Goal: Transaction & Acquisition: Purchase product/service

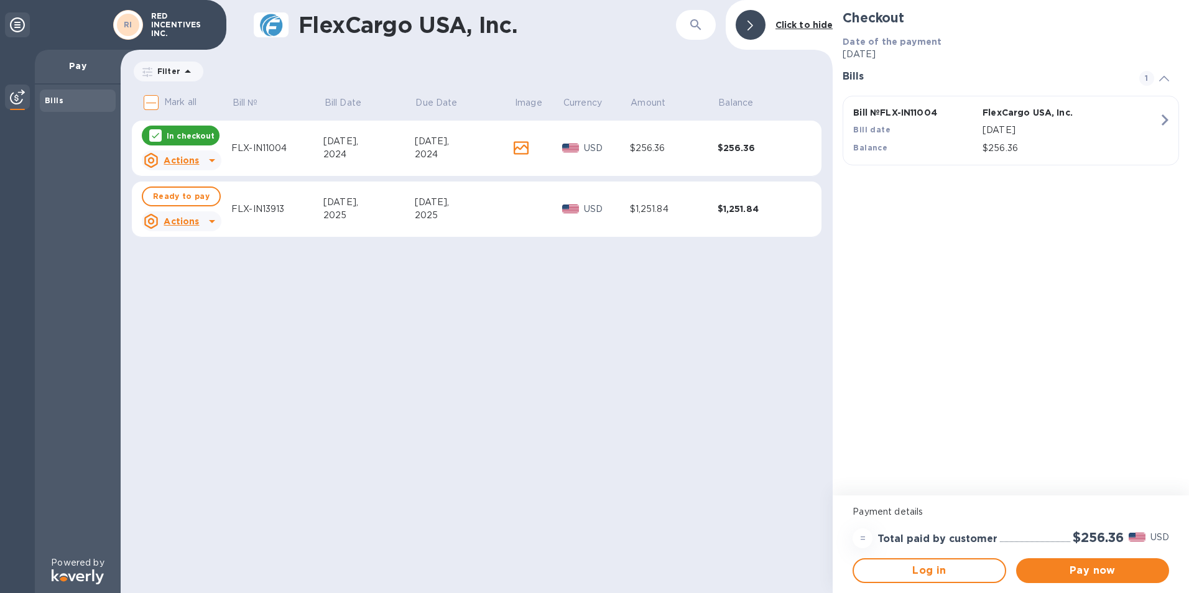
click at [157, 137] on icon at bounding box center [156, 136] width 10 height 10
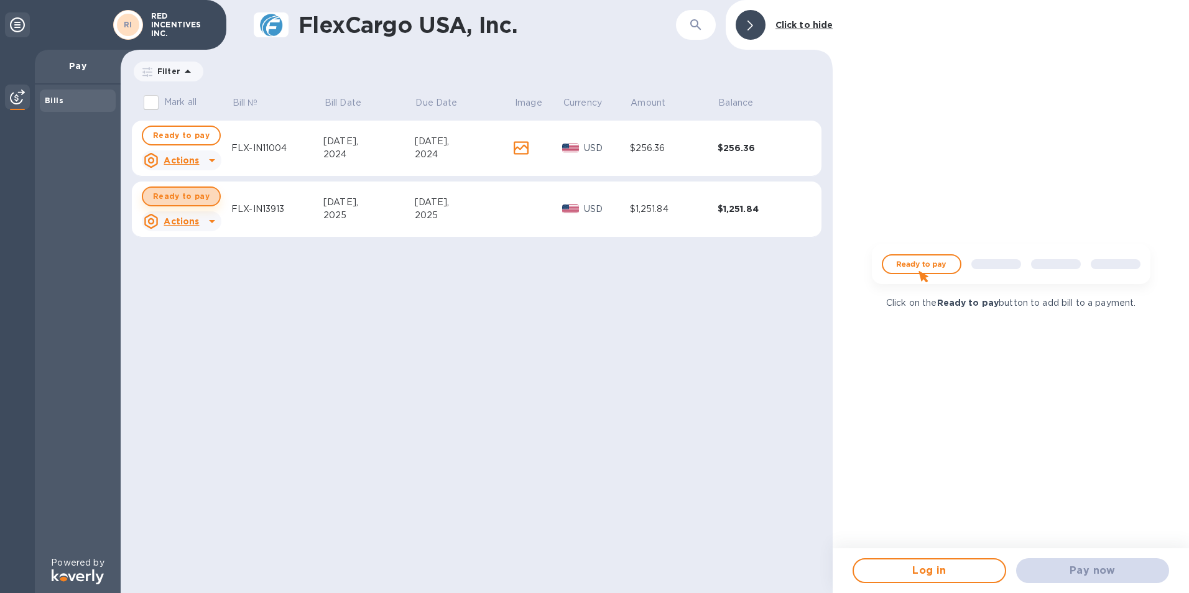
click at [182, 198] on span "Ready to pay" at bounding box center [181, 196] width 57 height 15
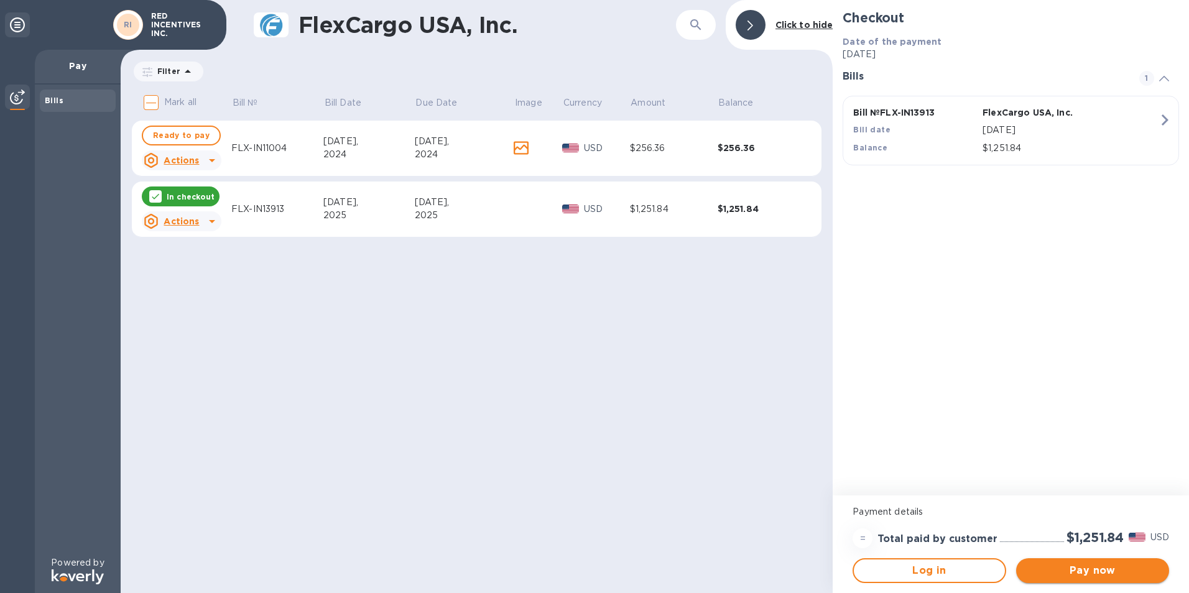
click at [1072, 567] on span "Pay now" at bounding box center [1092, 570] width 133 height 15
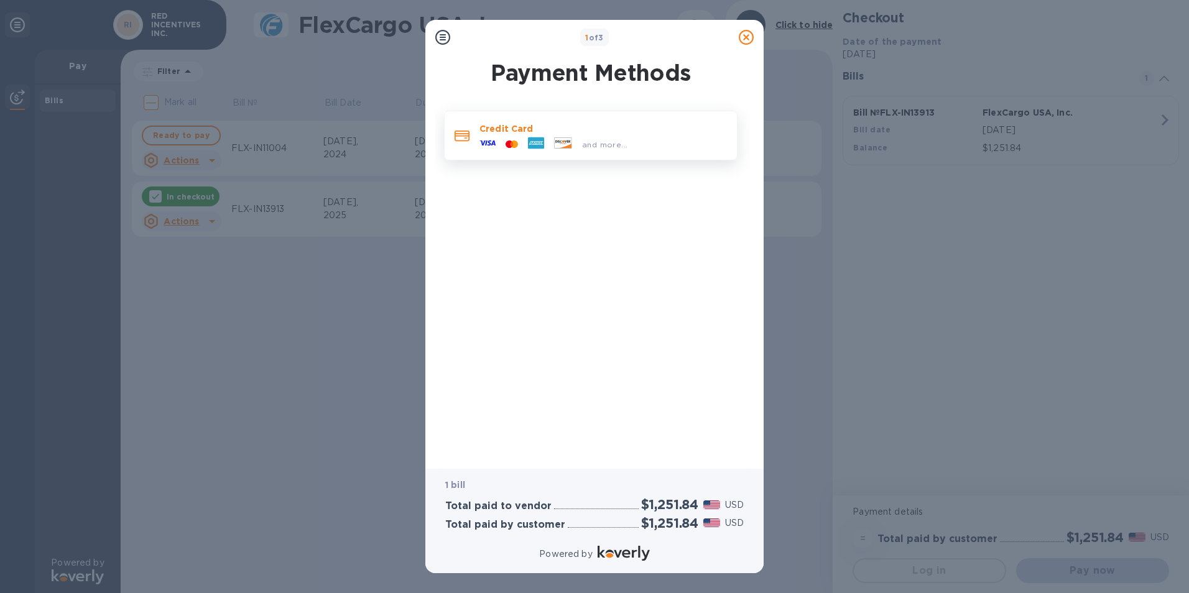
click at [509, 146] on icon at bounding box center [509, 143] width 6 height 7
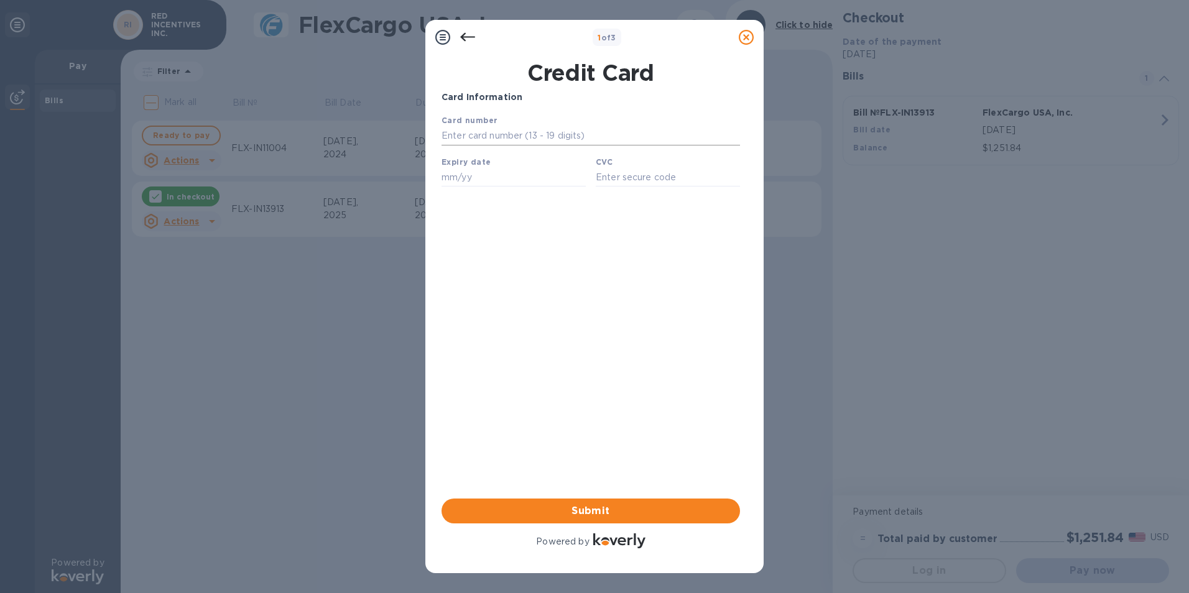
click at [496, 134] on input "text" at bounding box center [591, 136] width 299 height 19
type input "[CREDIT_CARD_NUMBER]"
type input "04/27"
type input "620"
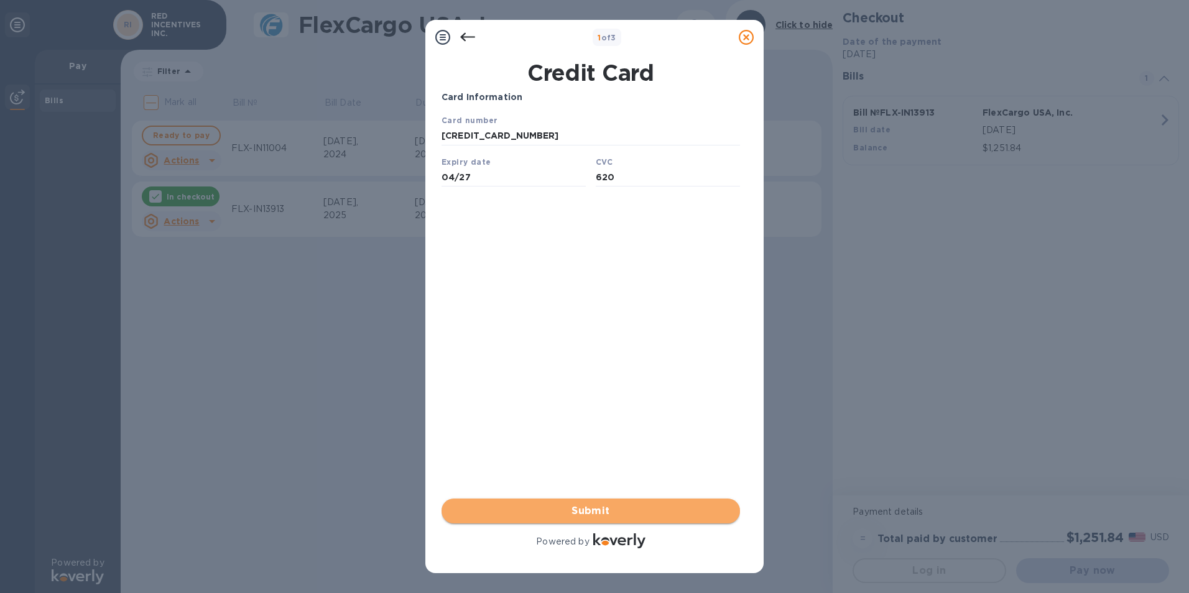
click at [644, 511] on span "Submit" at bounding box center [591, 511] width 279 height 15
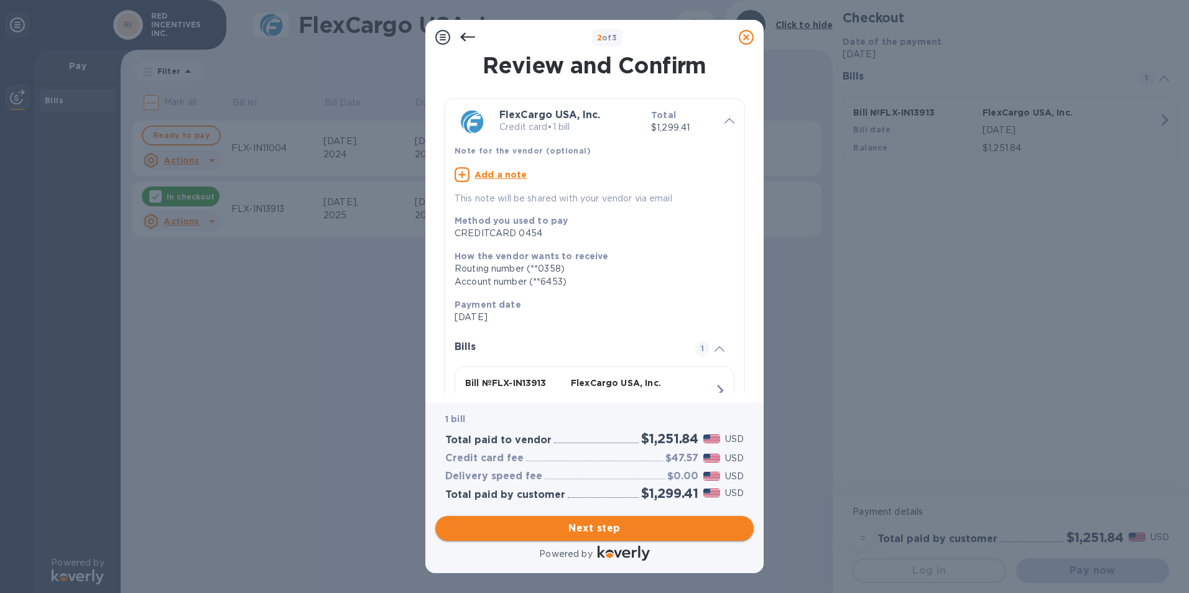
click at [613, 535] on span "Next step" at bounding box center [594, 528] width 299 height 15
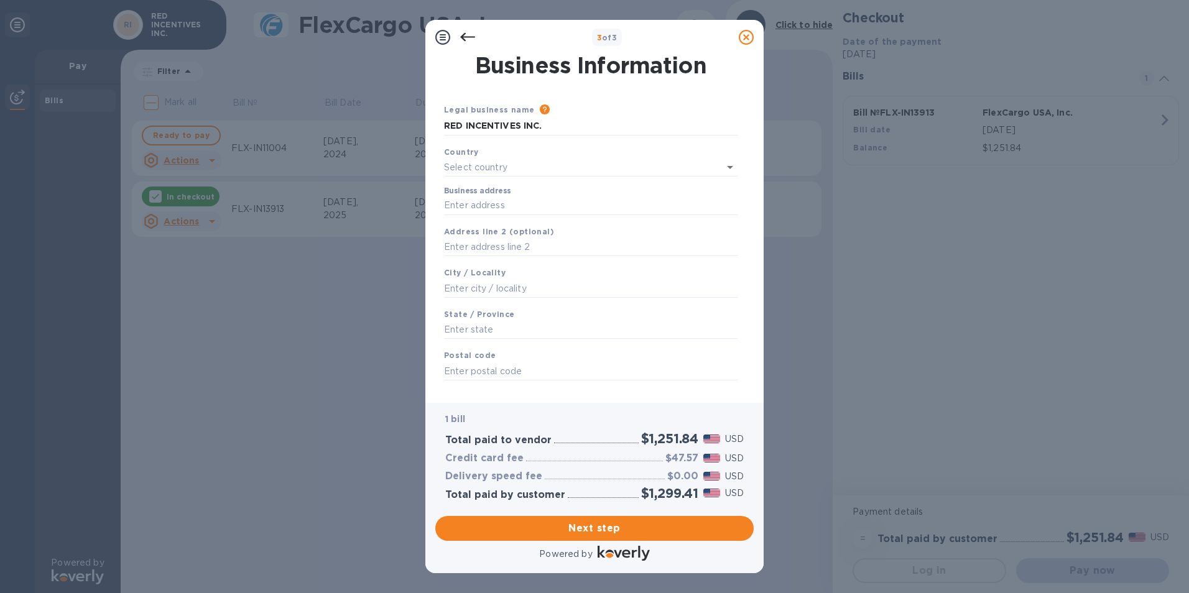
click at [539, 153] on div "Country" at bounding box center [590, 162] width 303 height 42
click at [539, 161] on input "text" at bounding box center [573, 168] width 259 height 18
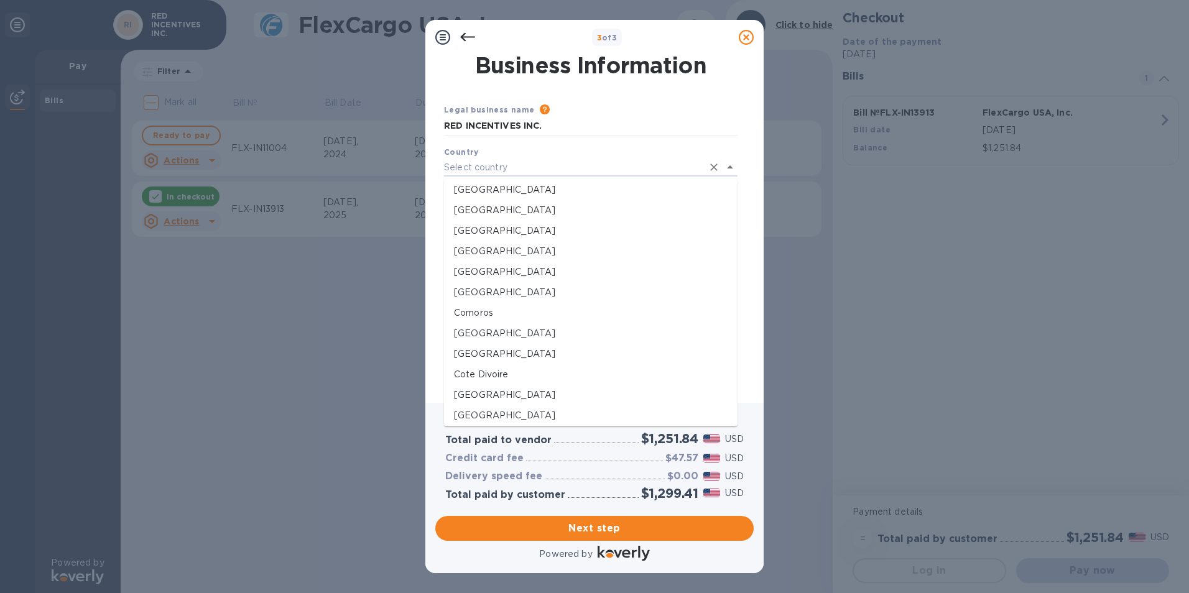
scroll to position [622, 0]
click at [486, 265] on p "[GEOGRAPHIC_DATA]" at bounding box center [591, 270] width 274 height 13
type input "[GEOGRAPHIC_DATA]"
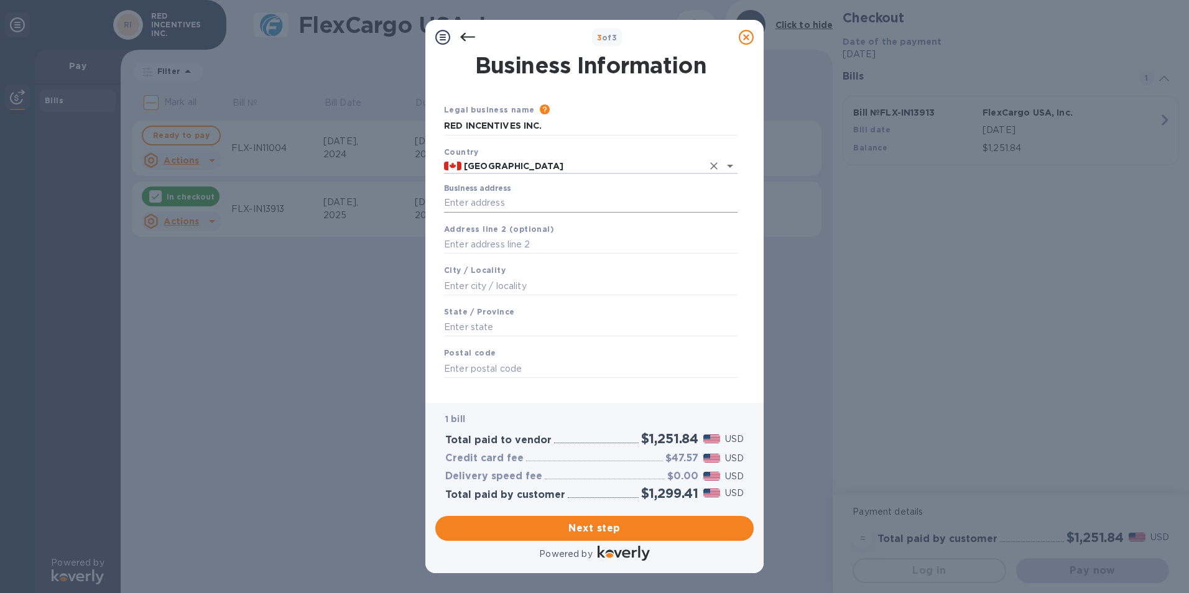
click at [482, 201] on input "Business address" at bounding box center [591, 203] width 294 height 19
type input "[STREET_ADDRESS]"
type input "27"
type input "[PERSON_NAME]"
type input "ON"
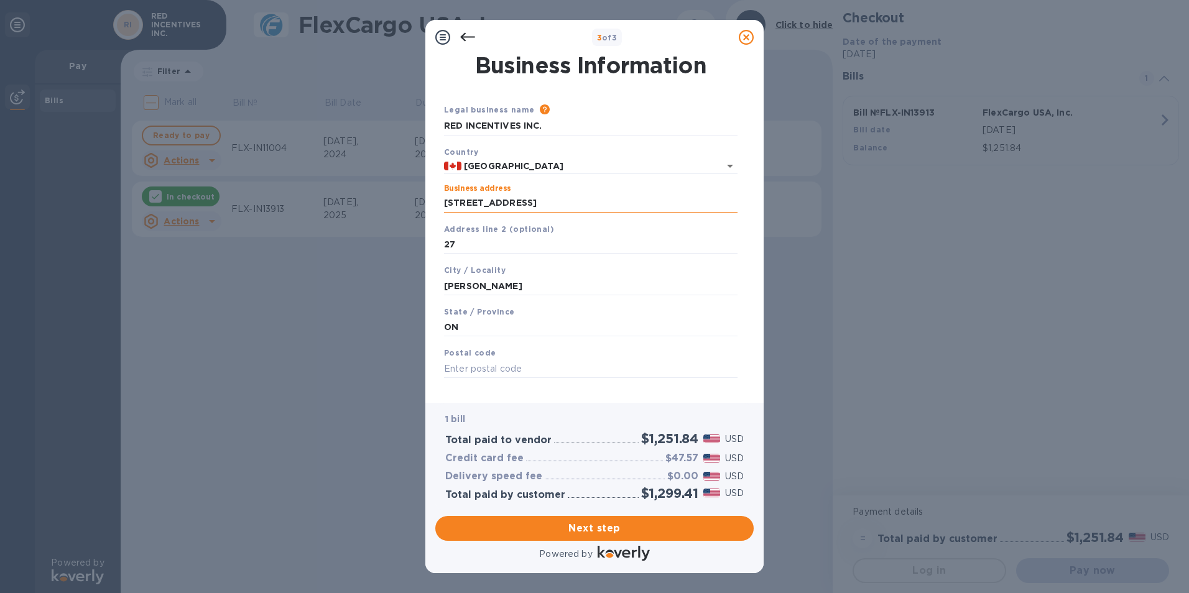
type input "L4L 8A6"
click at [595, 529] on span "Next step" at bounding box center [594, 528] width 299 height 15
click at [511, 294] on input "[PERSON_NAME]" at bounding box center [591, 286] width 294 height 19
click at [509, 289] on input "[PERSON_NAME]" at bounding box center [591, 286] width 294 height 19
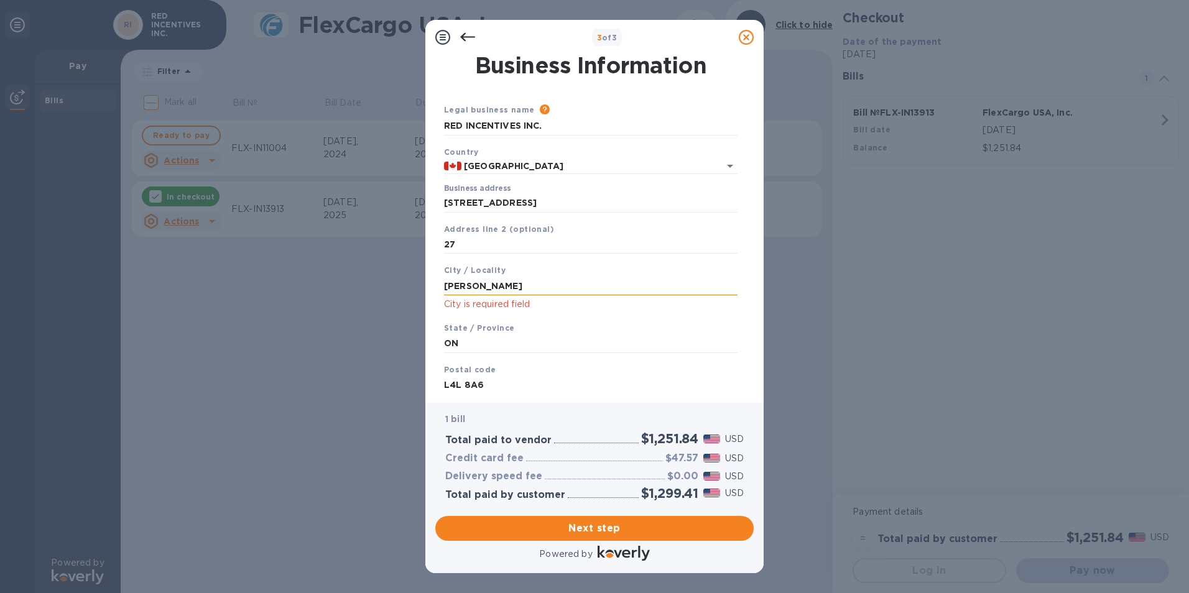
click at [509, 289] on input "[PERSON_NAME]" at bounding box center [591, 286] width 294 height 19
type input "Woodbridge"
click at [478, 341] on input "ON" at bounding box center [591, 344] width 294 height 19
drag, startPoint x: 542, startPoint y: 302, endPoint x: 545, endPoint y: 291, distance: 11.8
click p "City is required field"
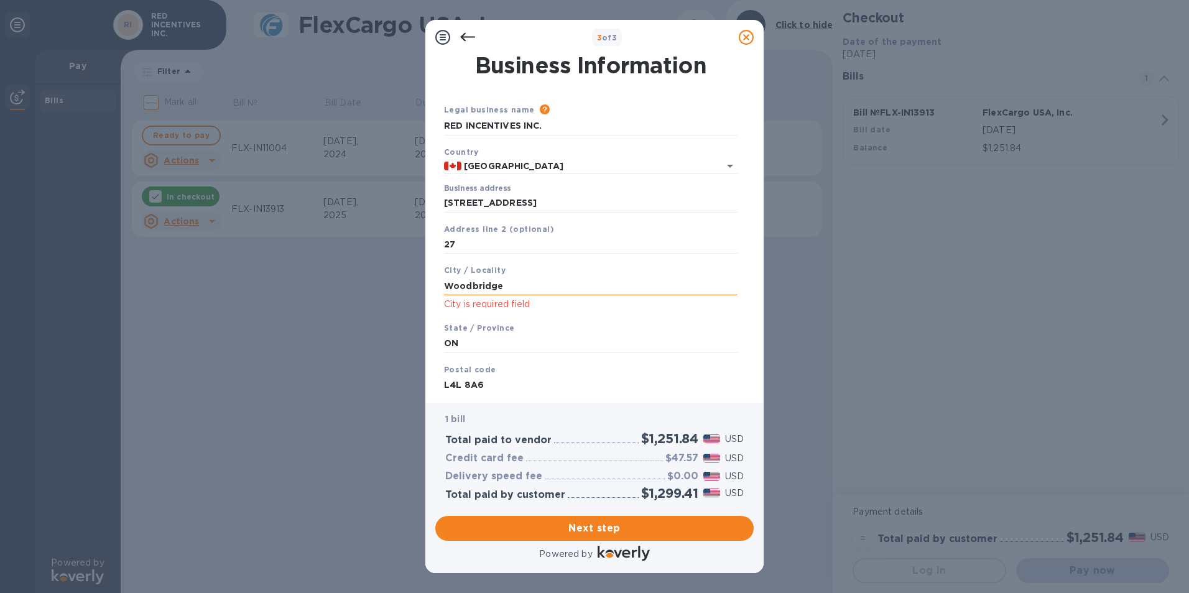
click at [545, 291] on input "Woodbridge" at bounding box center [591, 286] width 294 height 19
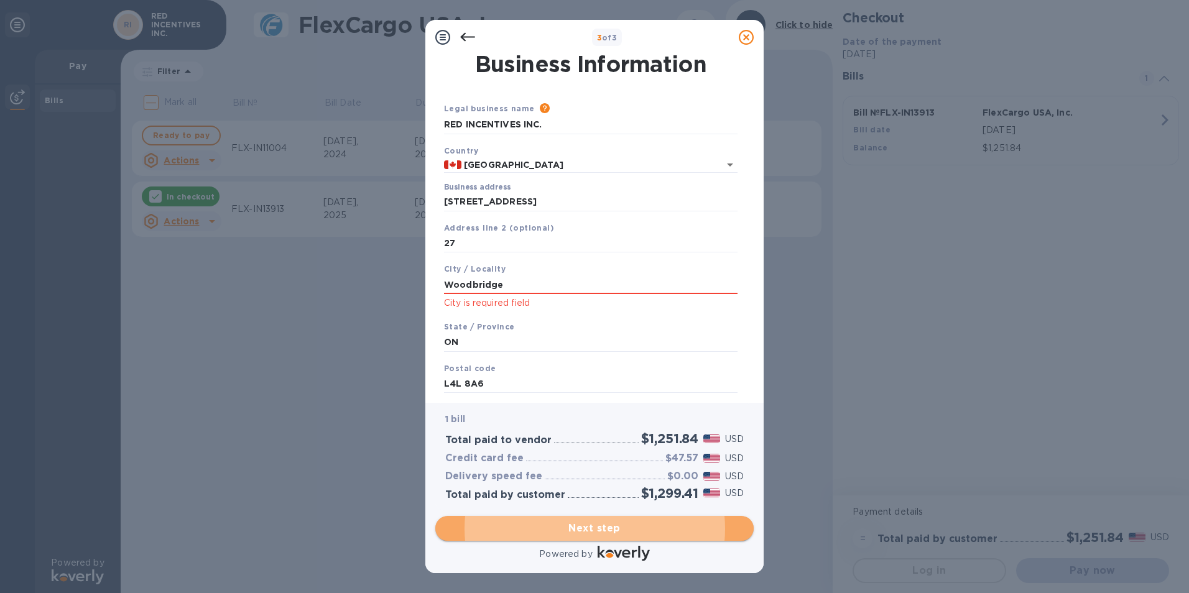
click at [580, 523] on span "Next step" at bounding box center [594, 528] width 299 height 15
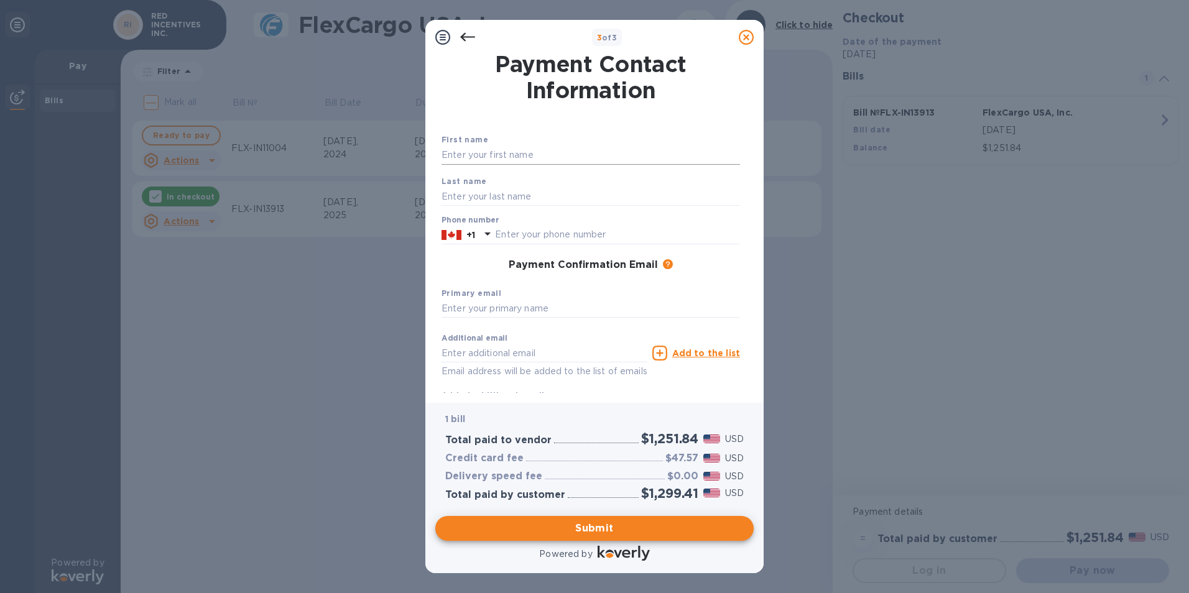
click at [485, 154] on input "text" at bounding box center [591, 155] width 299 height 19
type input "Bahar"
type input "Najafi"
type input "6472040060"
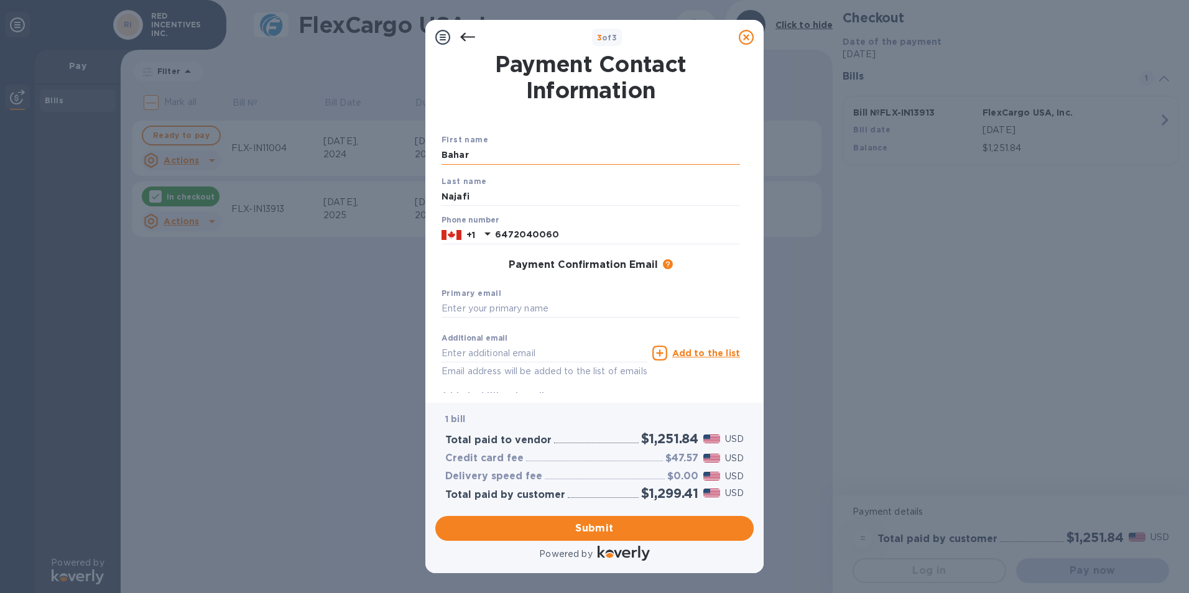
type input "[EMAIL_ADDRESS][DOMAIN_NAME]"
click at [570, 313] on input "[EMAIL_ADDRESS][DOMAIN_NAME]" at bounding box center [591, 309] width 299 height 19
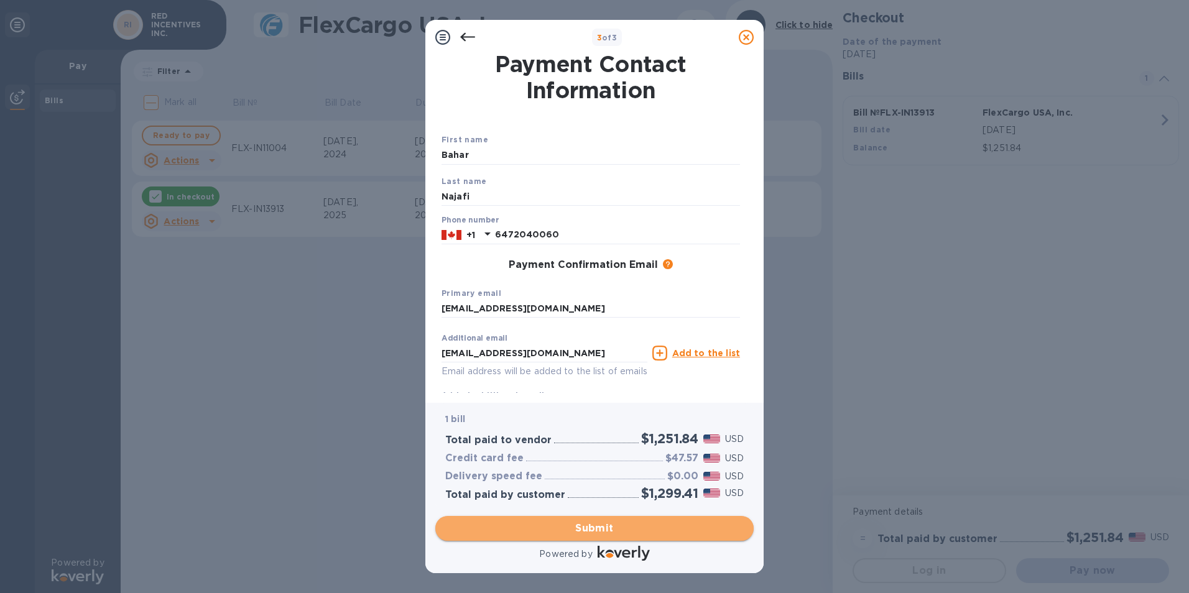
click at [598, 537] on button "Submit" at bounding box center [594, 528] width 318 height 25
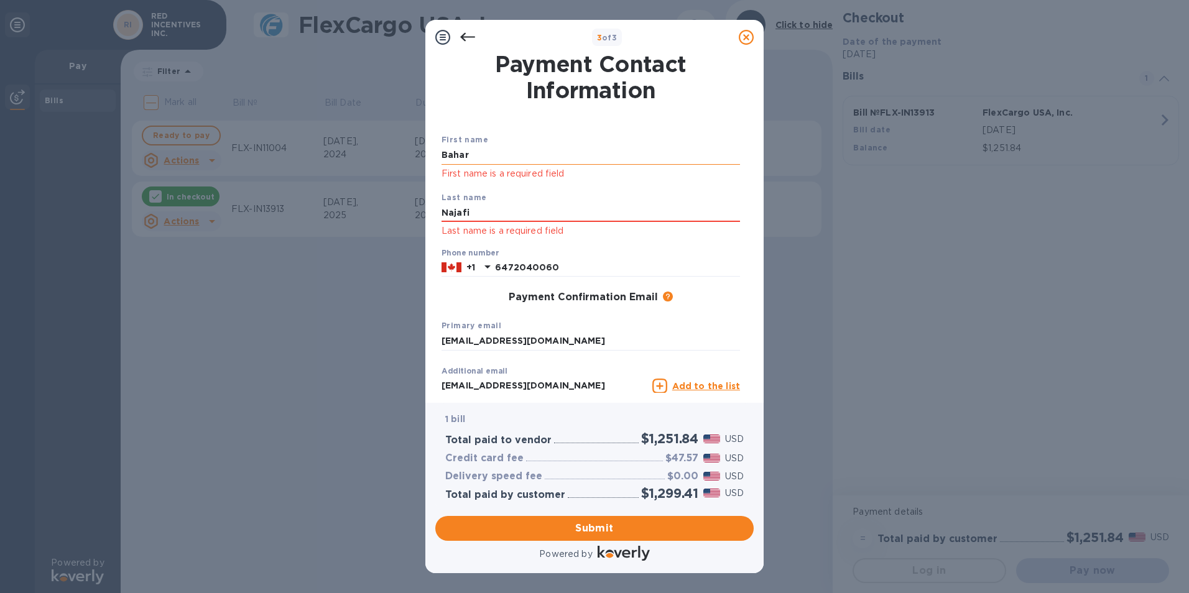
click at [487, 156] on input "Bahar" at bounding box center [591, 155] width 299 height 19
click at [484, 208] on input "Najafi" at bounding box center [591, 213] width 299 height 19
click at [604, 528] on span "Submit" at bounding box center [594, 528] width 299 height 15
click at [511, 157] on input "Bahar" at bounding box center [591, 153] width 299 height 19
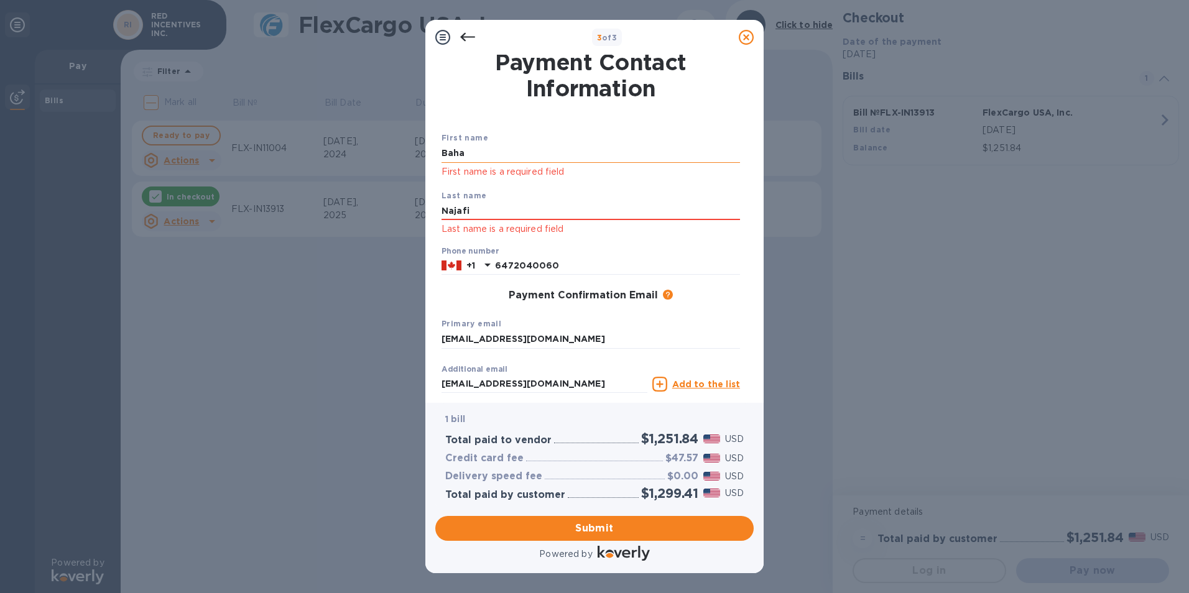
type input "Bahar"
type input "Najafi"
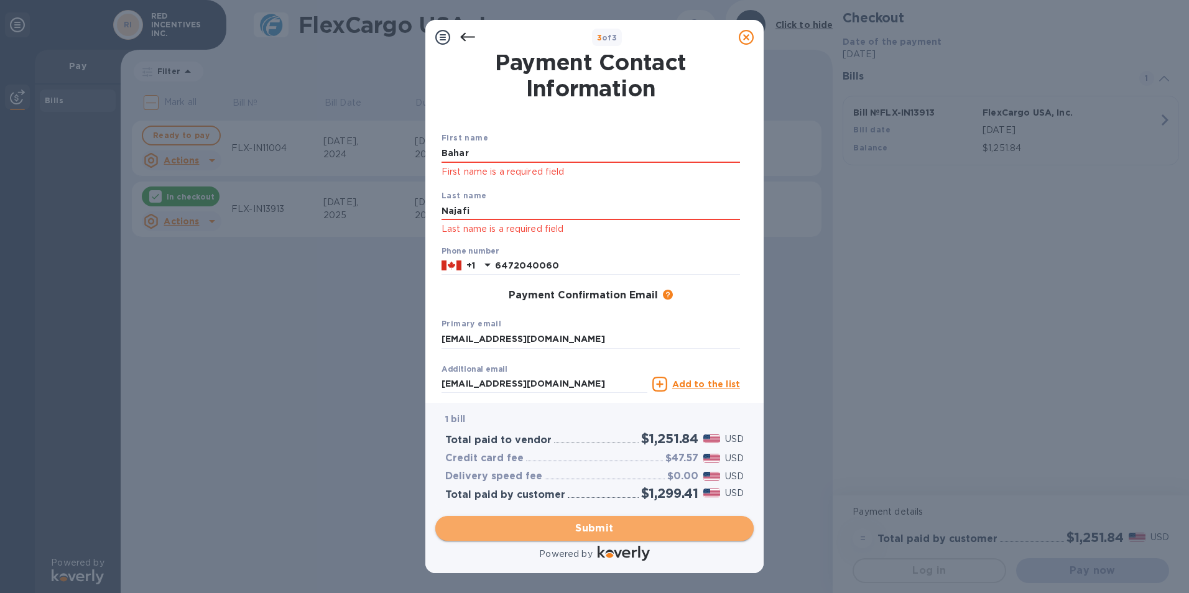
click at [640, 517] on button "Submit" at bounding box center [594, 528] width 318 height 25
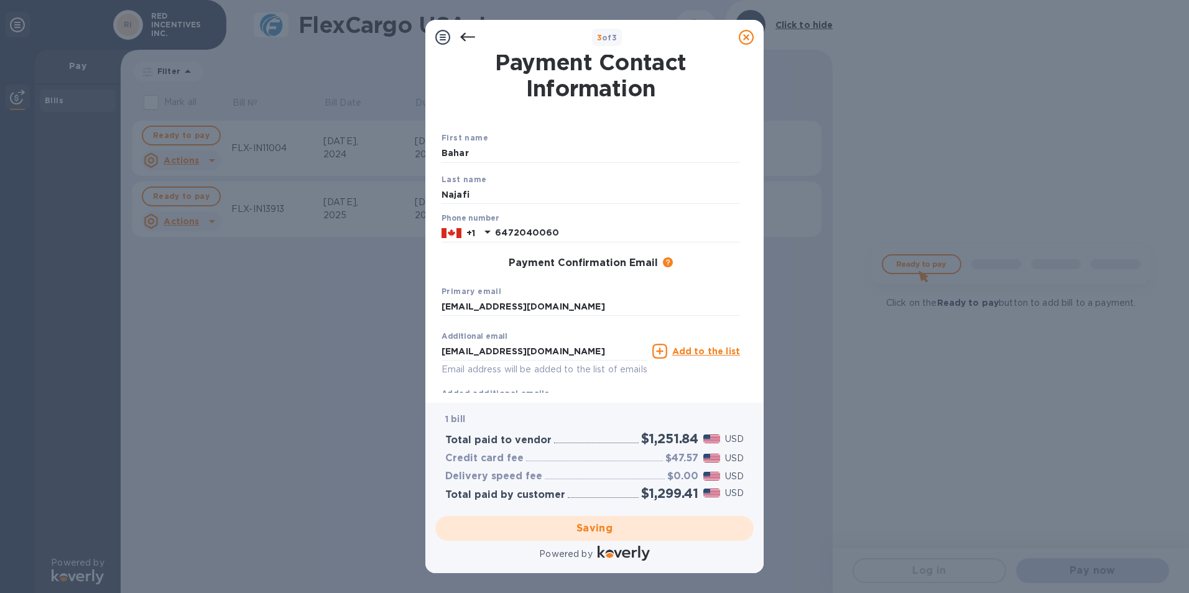
scroll to position [0, 0]
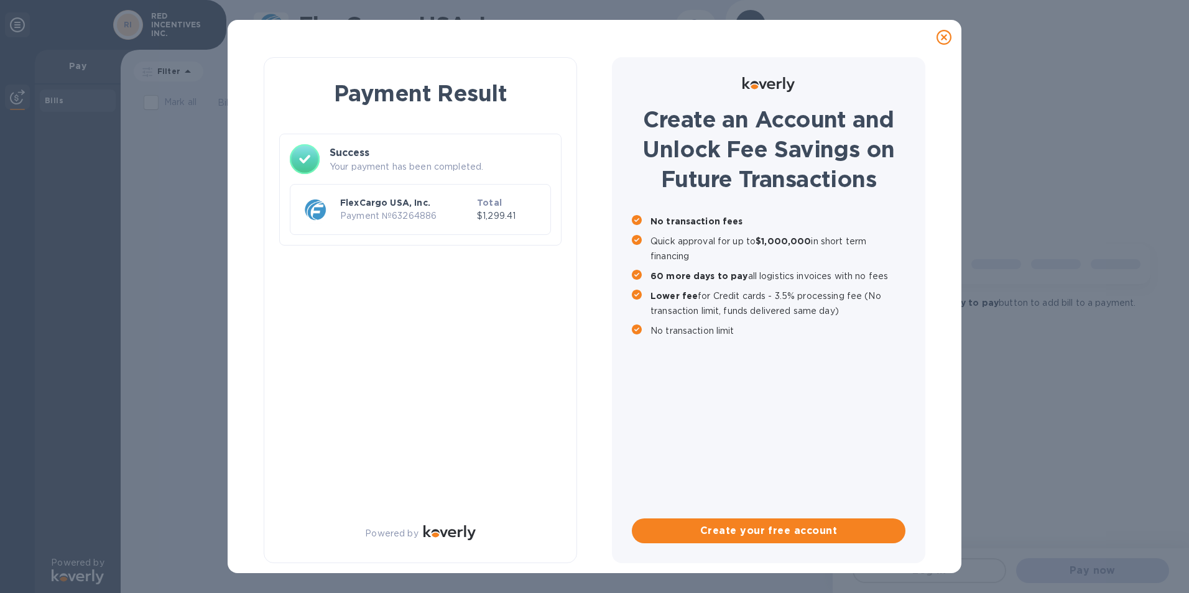
checkbox input "true"
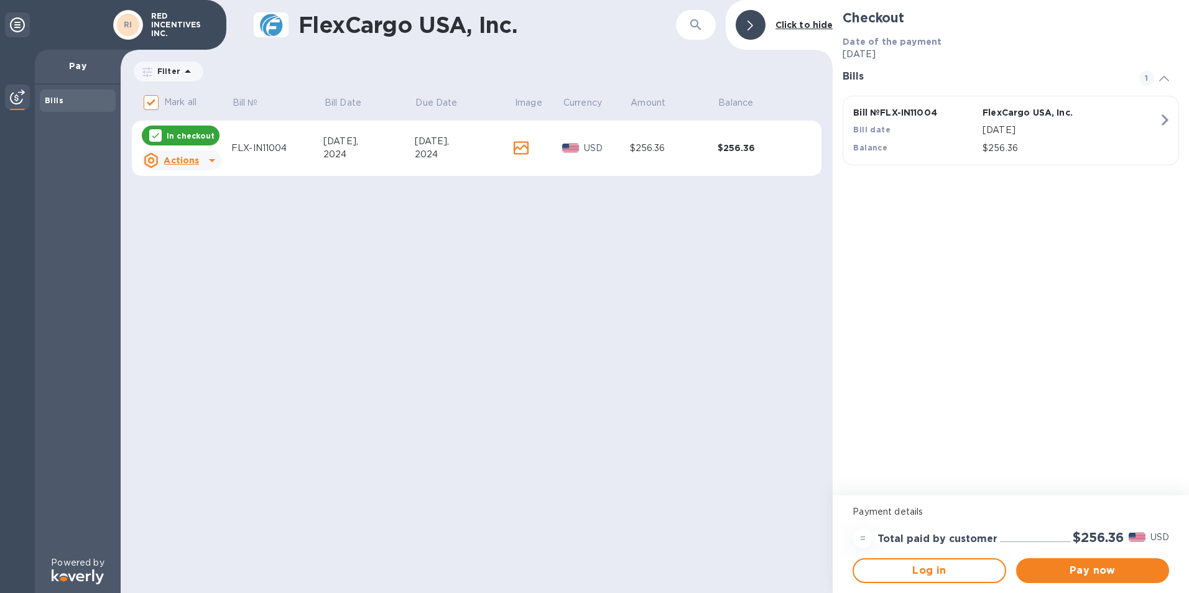
click at [1147, 78] on span "1" at bounding box center [1146, 78] width 15 height 15
